Goal: Task Accomplishment & Management: Use online tool/utility

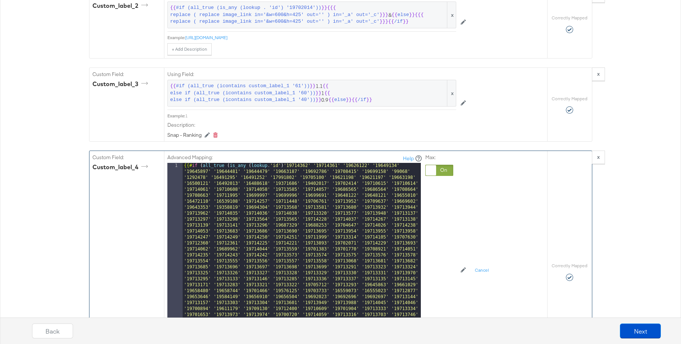
scroll to position [1620, 0]
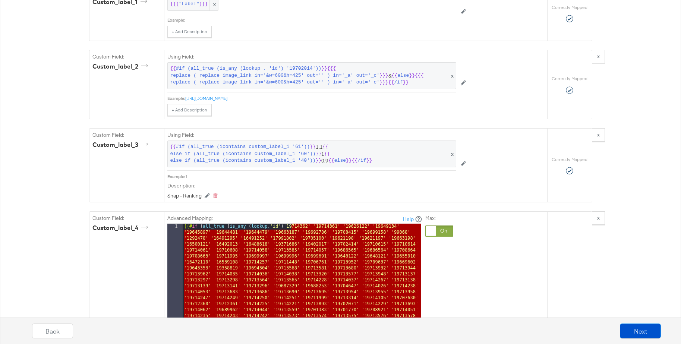
drag, startPoint x: 290, startPoint y: 227, endPoint x: 352, endPoint y: 334, distance: 123.3
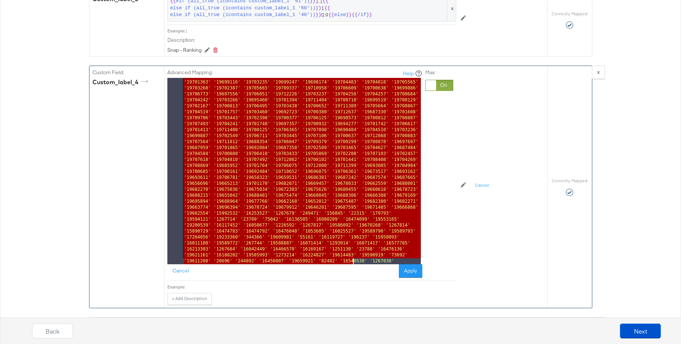
scroll to position [440, 0]
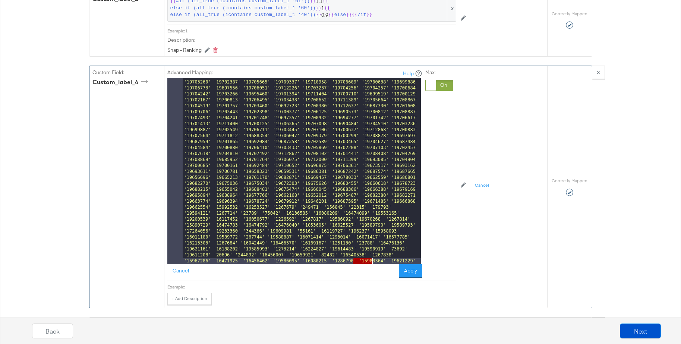
drag, startPoint x: 354, startPoint y: 260, endPoint x: 373, endPoint y: 263, distance: 19.3
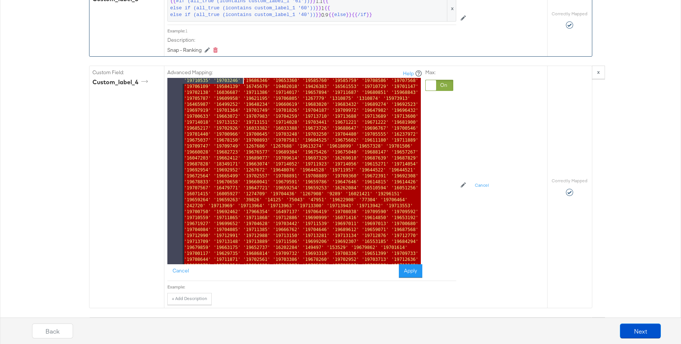
scroll to position [0, 0]
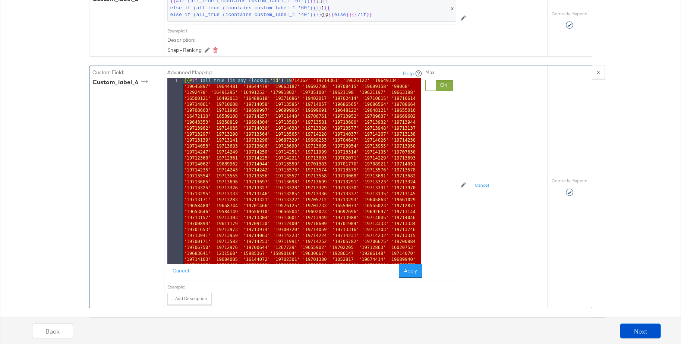
drag, startPoint x: 356, startPoint y: 256, endPoint x: 290, endPoint y: 83, distance: 184.9
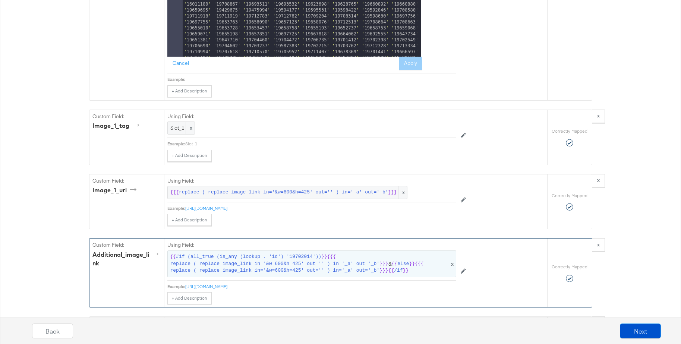
scroll to position [1833, 0]
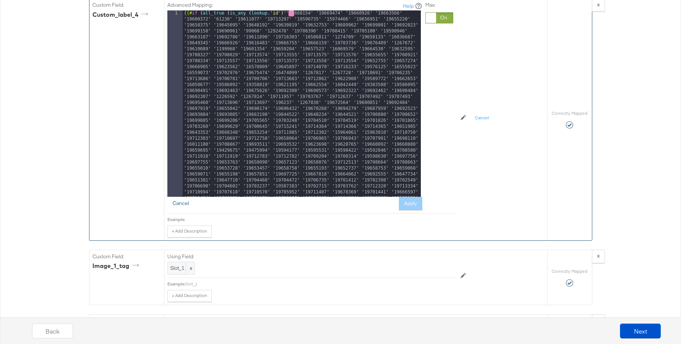
click at [179, 204] on button "Cancel" at bounding box center [180, 203] width 27 height 13
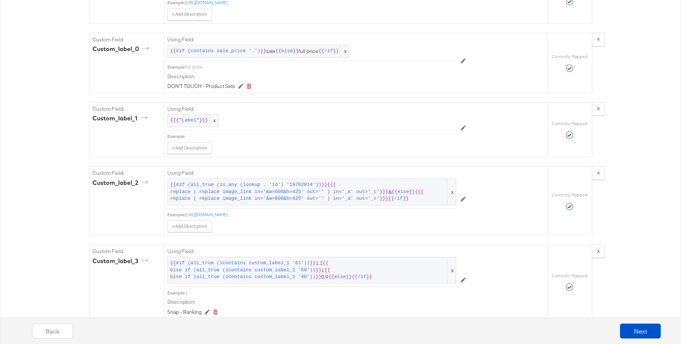
scroll to position [1733, 0]
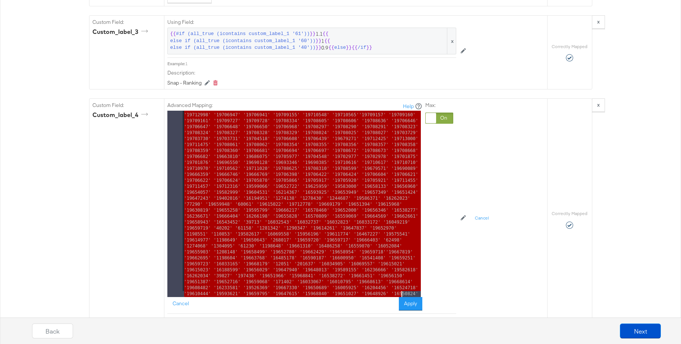
scroll to position [1311, 0]
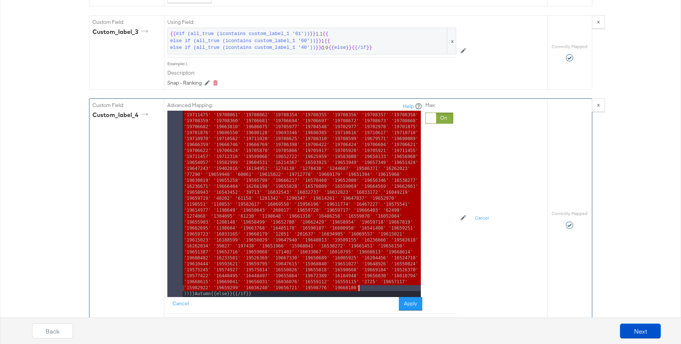
drag, startPoint x: 293, startPoint y: 115, endPoint x: 358, endPoint y: 286, distance: 182.2
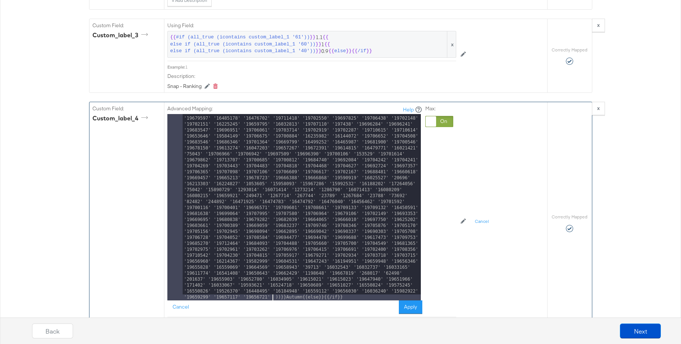
scroll to position [1730, 0]
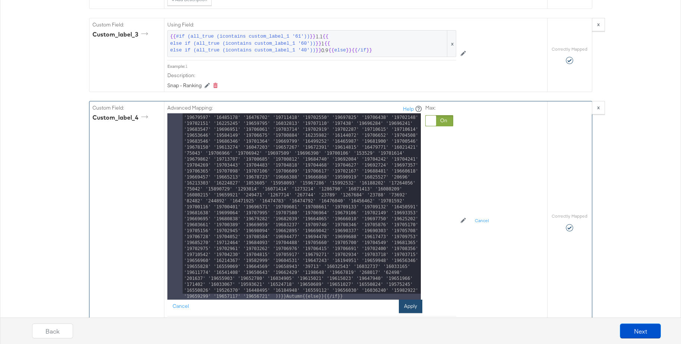
click at [408, 308] on button "Apply" at bounding box center [410, 306] width 23 height 13
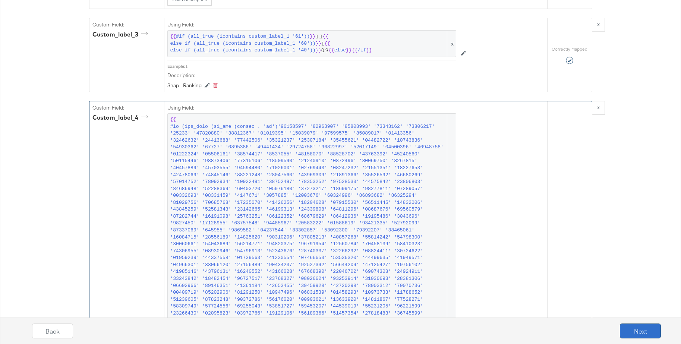
click at [637, 329] on button "Next" at bounding box center [640, 331] width 41 height 15
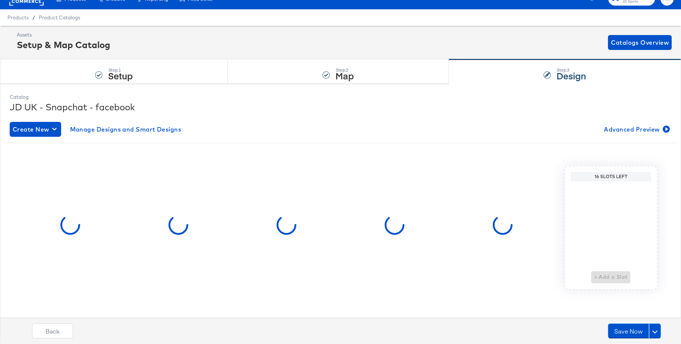
scroll to position [0, 0]
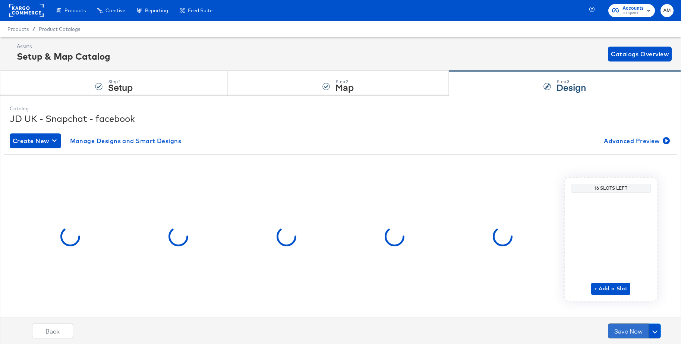
click at [629, 329] on button "Save Now" at bounding box center [628, 331] width 41 height 15
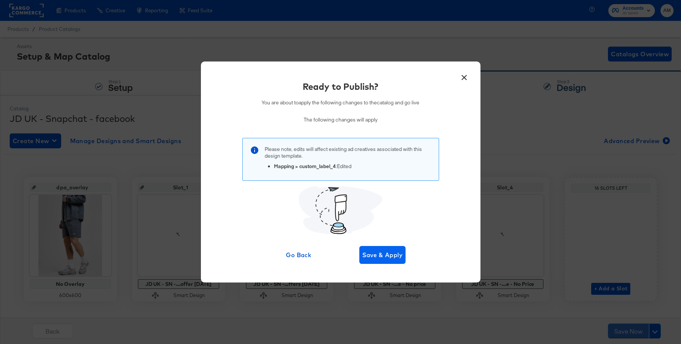
scroll to position [0, 0]
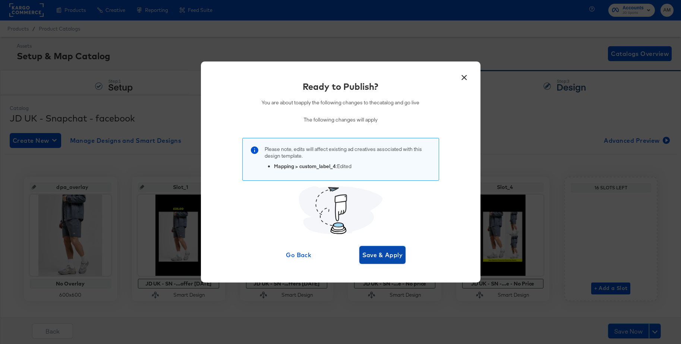
click at [385, 255] on span "Save & Apply" at bounding box center [382, 255] width 41 height 10
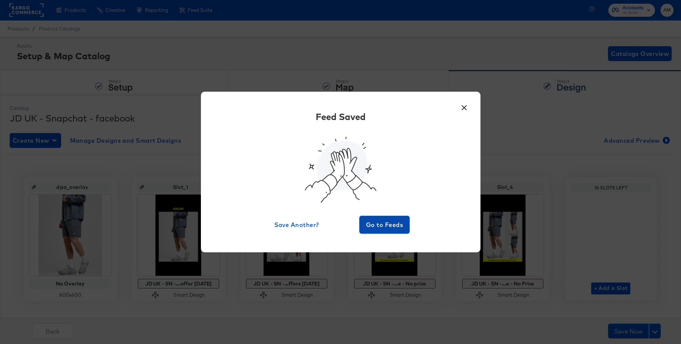
click at [388, 223] on span "Go to Feeds" at bounding box center [384, 225] width 45 height 10
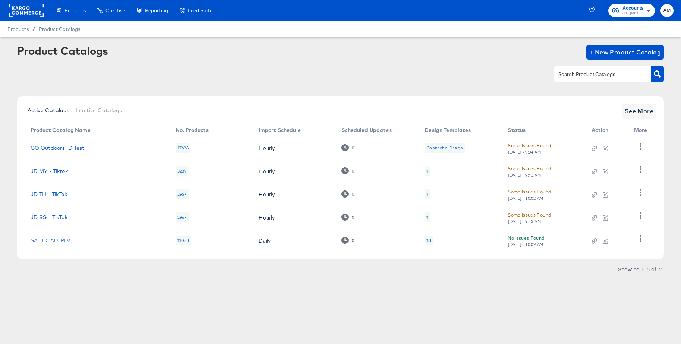
click at [22, 10] on rect at bounding box center [26, 10] width 34 height 13
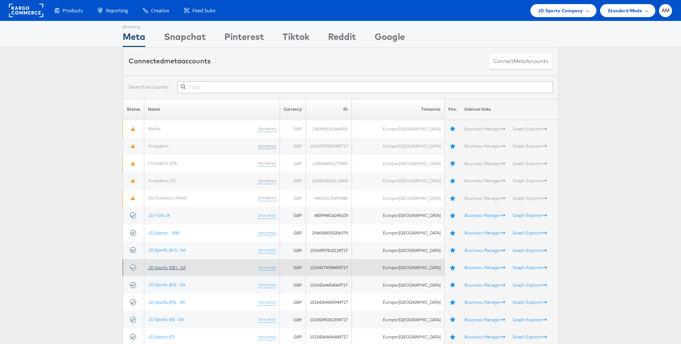
click at [170, 267] on link "JD Sports (DE) - SA" at bounding box center [167, 268] width 38 height 6
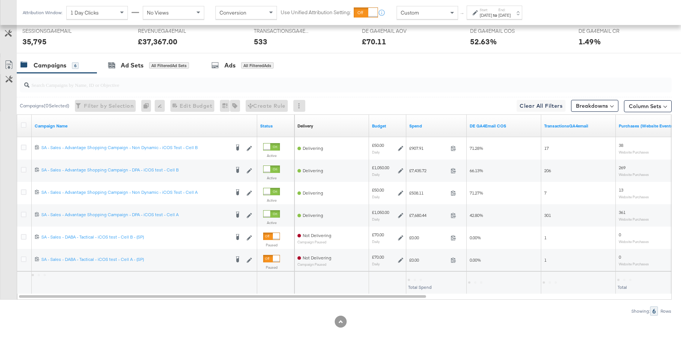
scroll to position [277, 0]
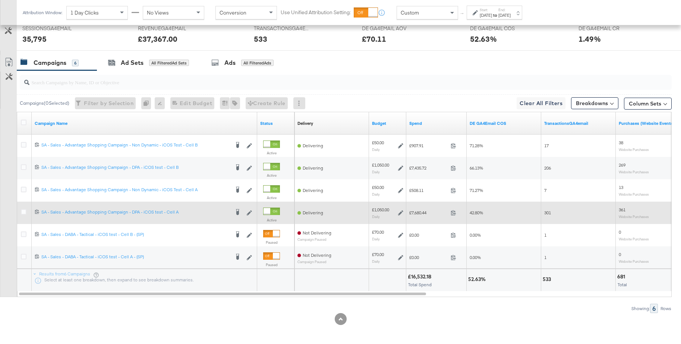
click at [402, 211] on icon at bounding box center [400, 212] width 5 height 5
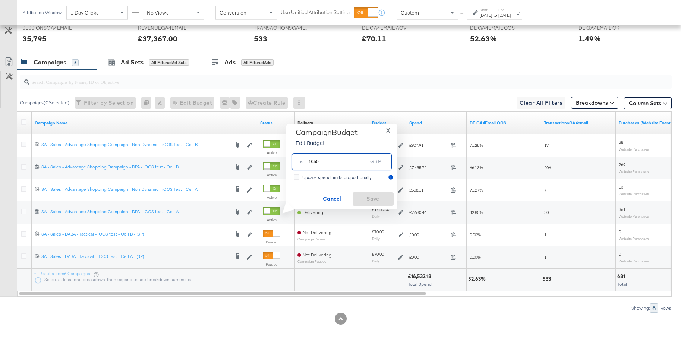
drag, startPoint x: 325, startPoint y: 163, endPoint x: 293, endPoint y: 161, distance: 31.8
click at [293, 161] on div "£ 1050 GBP" at bounding box center [342, 161] width 100 height 17
type input "1150"
click at [368, 197] on span "Save" at bounding box center [373, 198] width 35 height 9
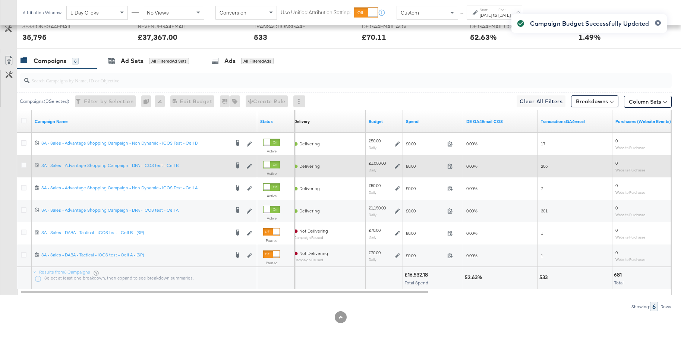
click at [401, 166] on div "£1,050.00 Daily" at bounding box center [384, 166] width 37 height 18
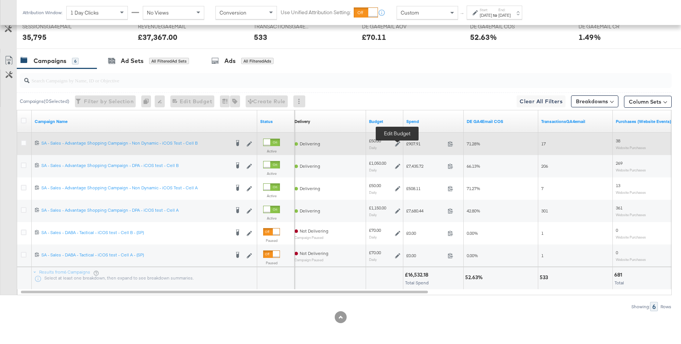
click at [398, 143] on icon at bounding box center [397, 143] width 5 height 5
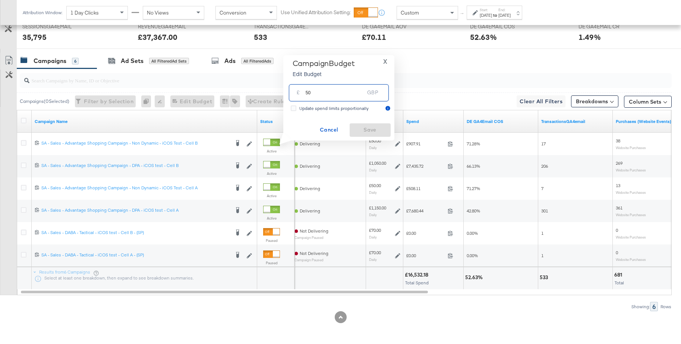
drag, startPoint x: 319, startPoint y: 92, endPoint x: 300, endPoint y: 91, distance: 19.1
click at [300, 91] on div "£ 50 GBP" at bounding box center [339, 92] width 100 height 17
click at [328, 131] on span "Cancel" at bounding box center [329, 129] width 35 height 9
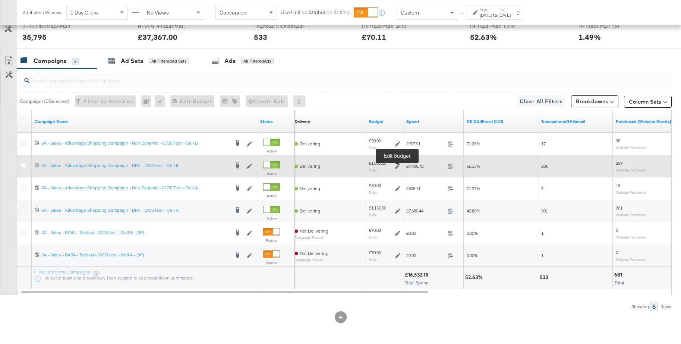
click at [398, 167] on icon at bounding box center [397, 166] width 5 height 5
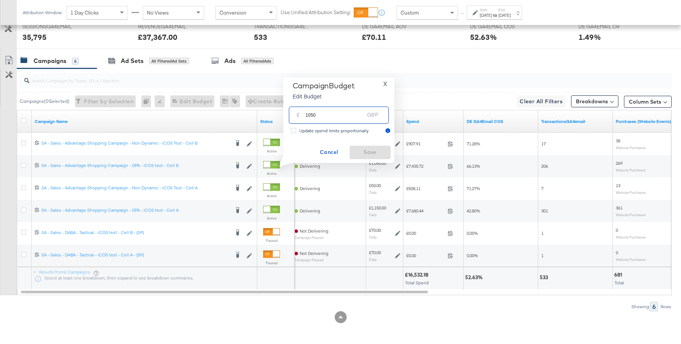
drag, startPoint x: 322, startPoint y: 115, endPoint x: 286, endPoint y: 112, distance: 35.9
click at [286, 112] on div "Campaign Budget Edit Budget X £ 1050 GBP Update spend limits proportionally Can…" at bounding box center [338, 120] width 111 height 85
type input "1150"
click at [364, 156] on span "Save" at bounding box center [370, 152] width 35 height 9
